Goal: Task Accomplishment & Management: Use online tool/utility

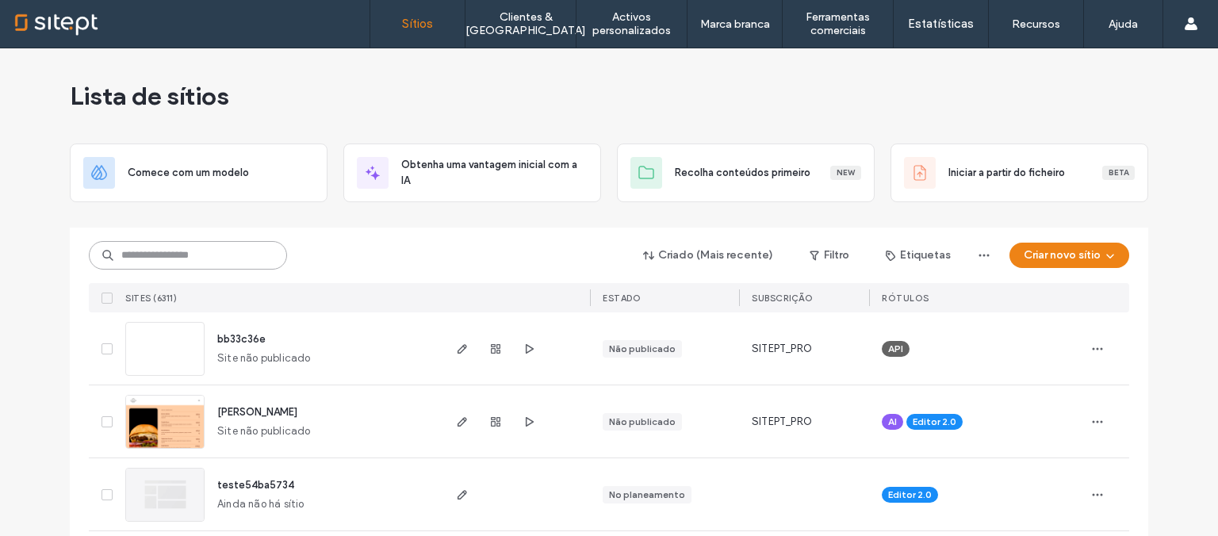
click at [172, 263] on input at bounding box center [188, 255] width 198 height 29
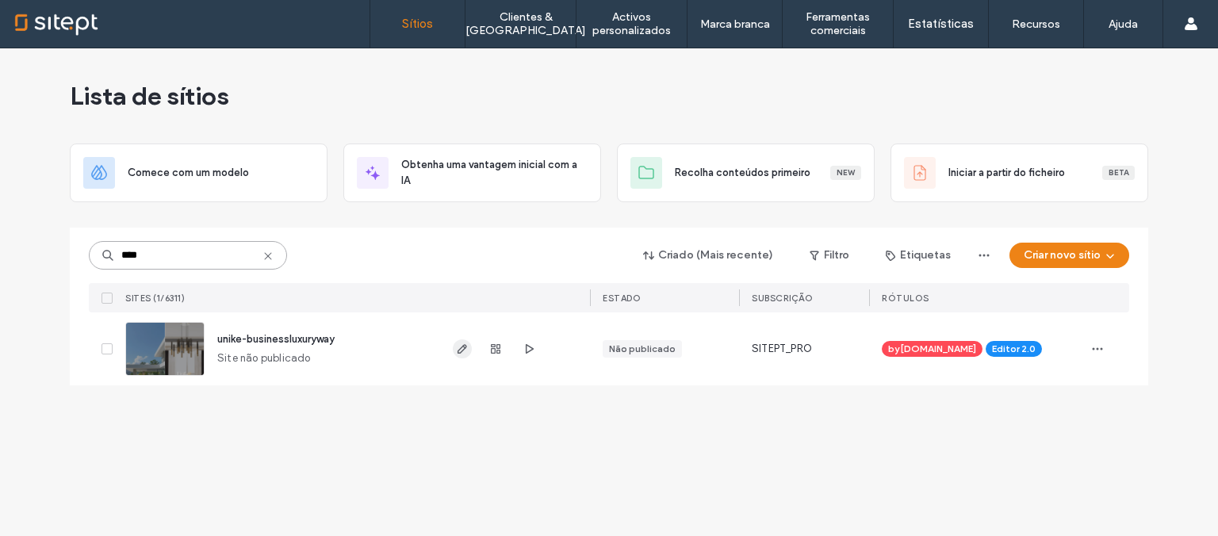
type input "****"
click at [460, 351] on icon "button" at bounding box center [462, 349] width 13 height 13
type input "****"
click at [465, 343] on icon "button" at bounding box center [462, 349] width 13 height 13
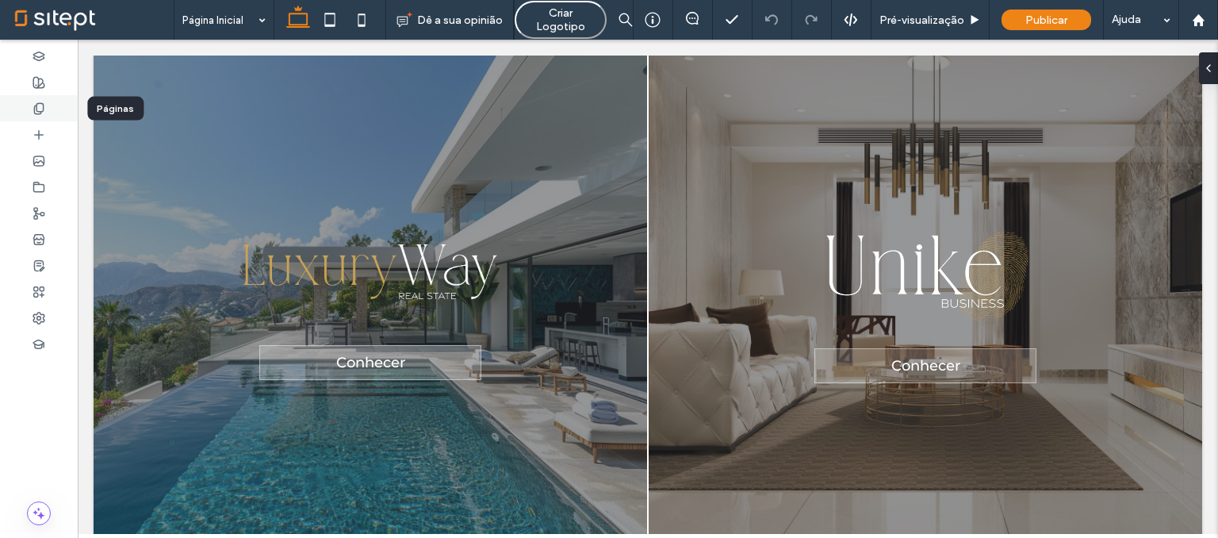
click at [50, 105] on div at bounding box center [39, 108] width 78 height 26
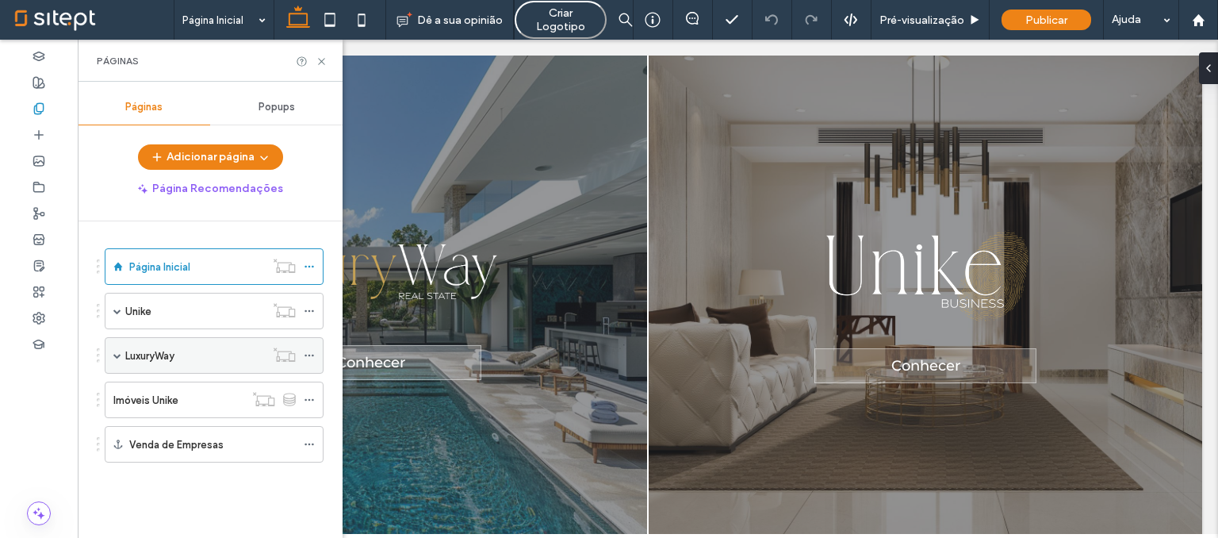
scroll to position [27, 0]
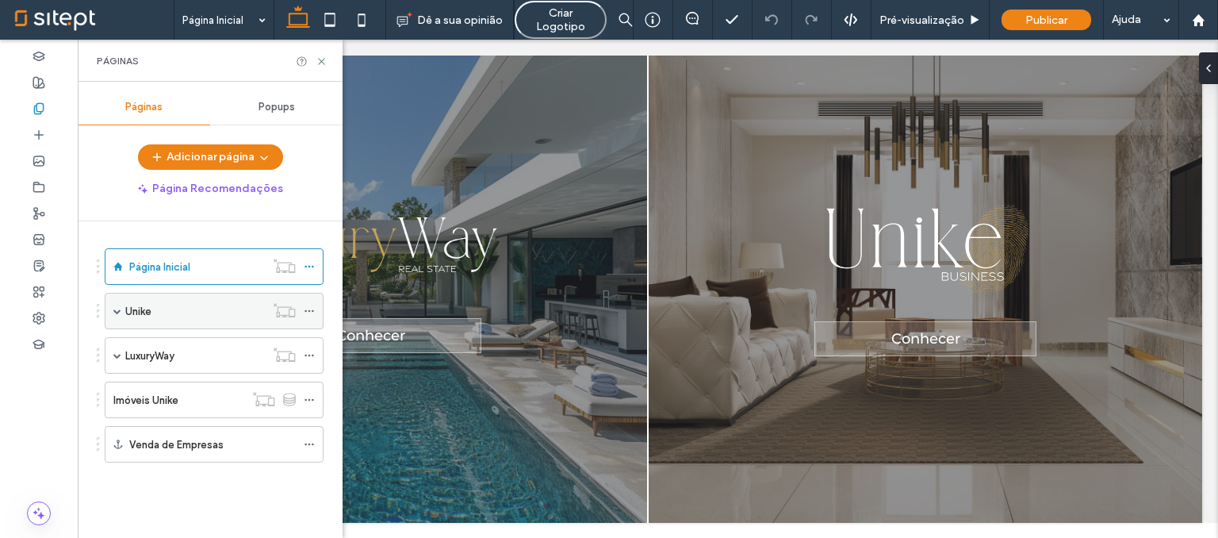
click at [121, 307] on span at bounding box center [117, 311] width 8 height 8
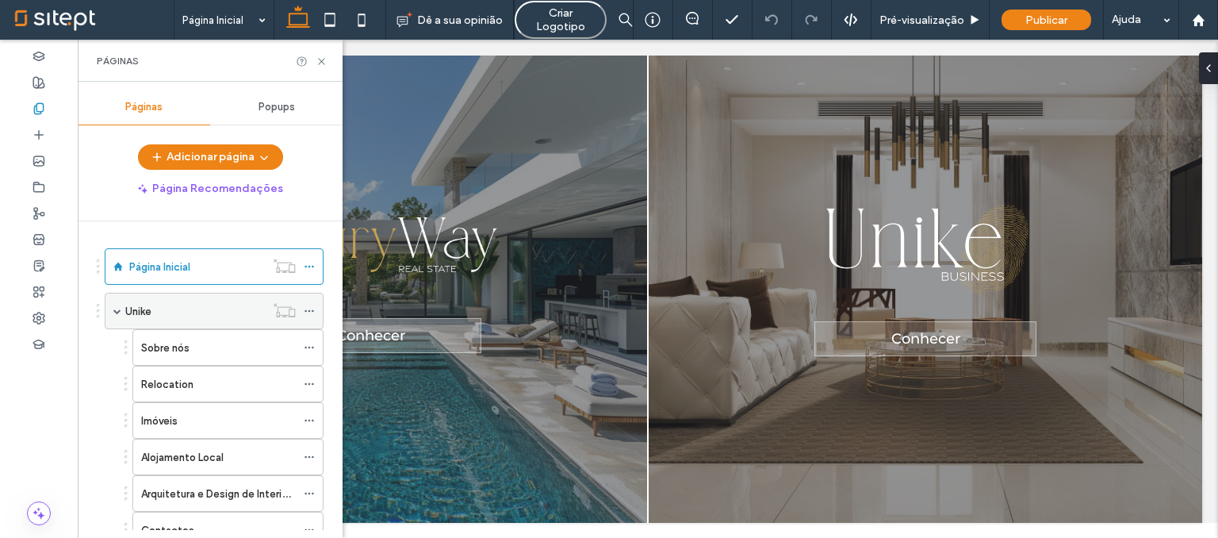
click at [121, 307] on span at bounding box center [117, 311] width 8 height 8
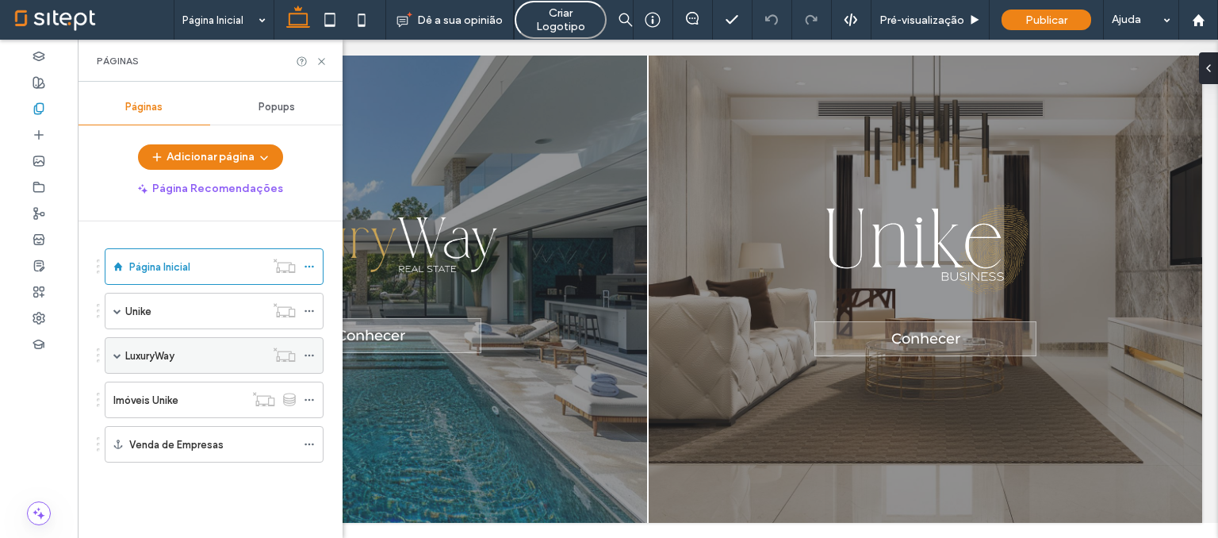
click at [117, 358] on span at bounding box center [117, 355] width 8 height 35
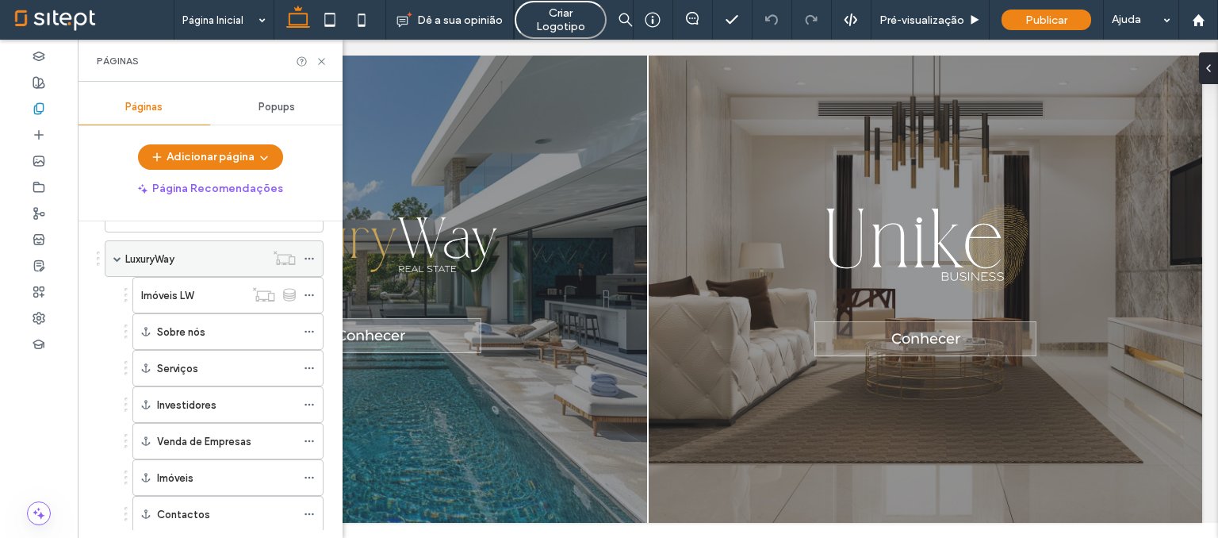
scroll to position [0, 0]
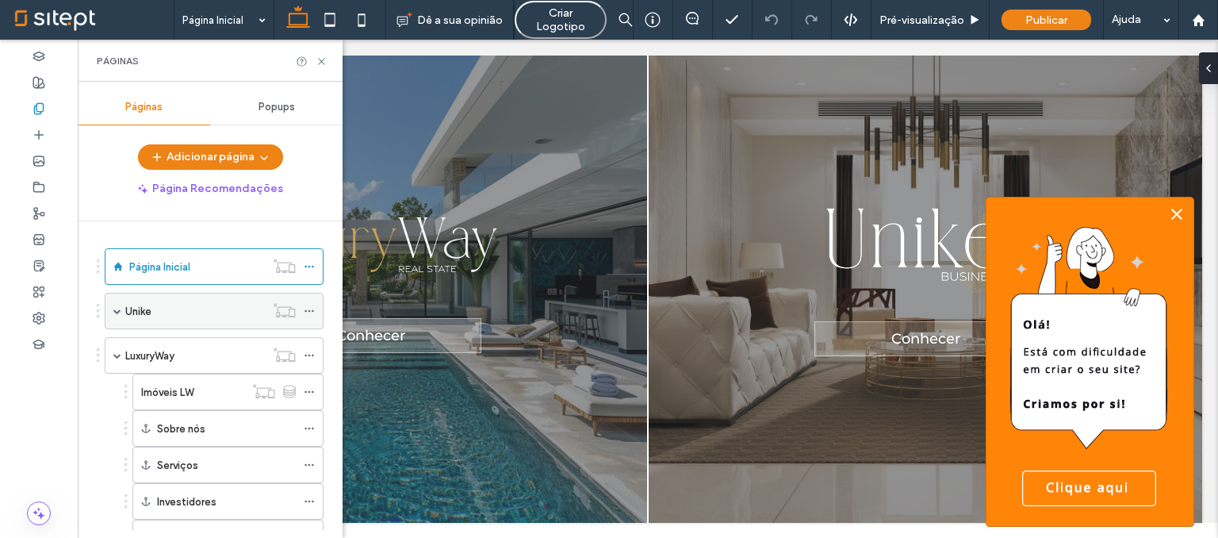
click at [115, 312] on span at bounding box center [117, 311] width 8 height 8
